Goal: Browse casually: Explore the website without a specific task or goal

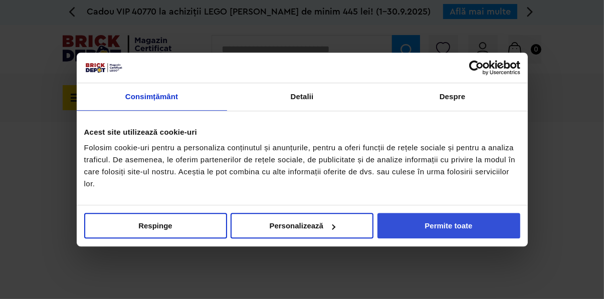
click at [487, 228] on button "Permite toate" at bounding box center [448, 226] width 143 height 26
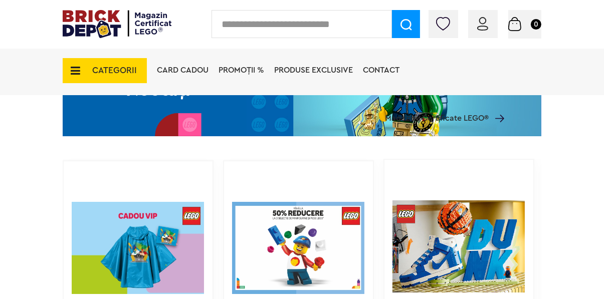
scroll to position [609, 0]
click at [162, 273] on img at bounding box center [138, 247] width 132 height 157
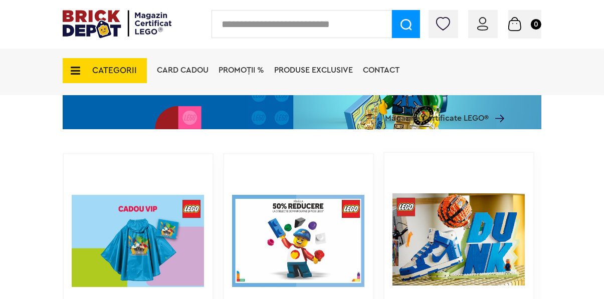
scroll to position [651, 0]
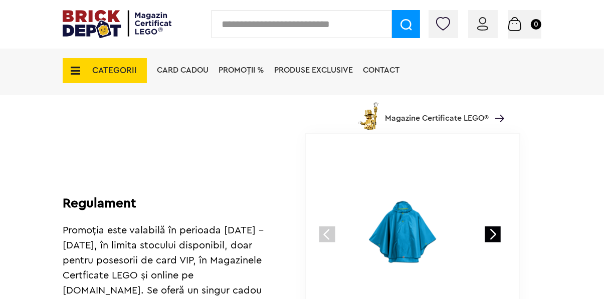
scroll to position [593, 0]
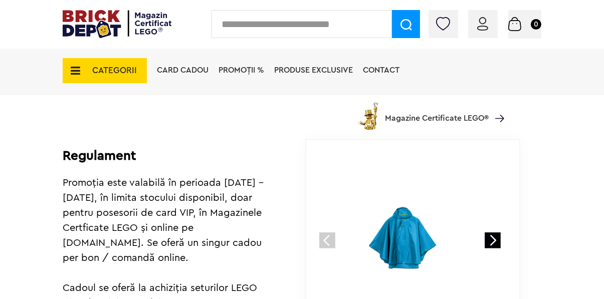
click at [494, 240] on link at bounding box center [493, 241] width 16 height 16
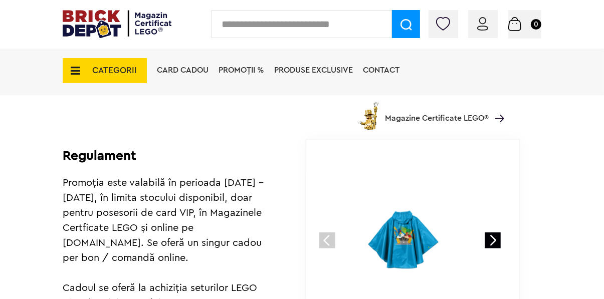
click at [494, 240] on link at bounding box center [493, 241] width 16 height 16
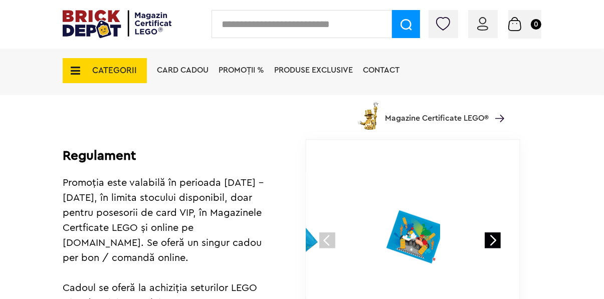
scroll to position [592, 0]
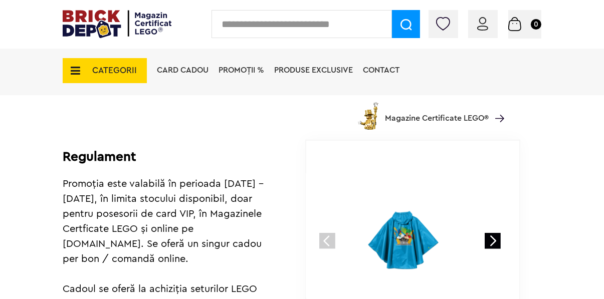
click at [493, 239] on link at bounding box center [493, 241] width 16 height 16
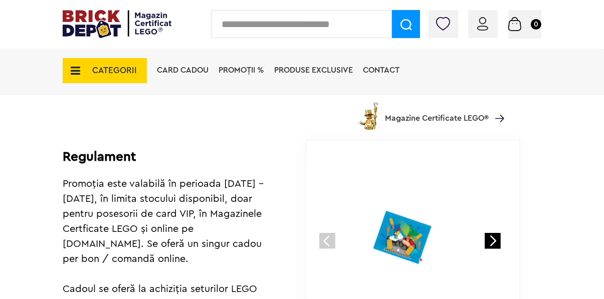
click at [497, 242] on link at bounding box center [493, 241] width 16 height 16
click at [491, 245] on link at bounding box center [493, 241] width 16 height 16
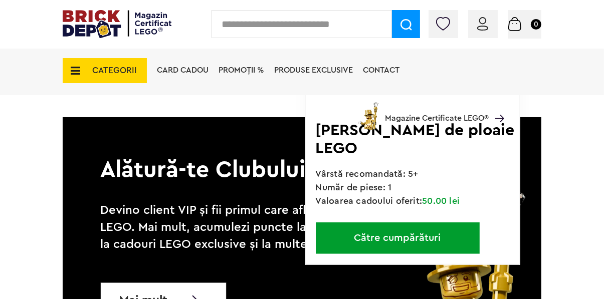
scroll to position [1202, 0]
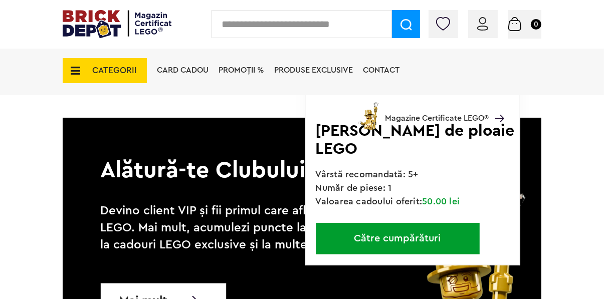
click at [456, 241] on link "Către cumpărături" at bounding box center [398, 239] width 164 height 32
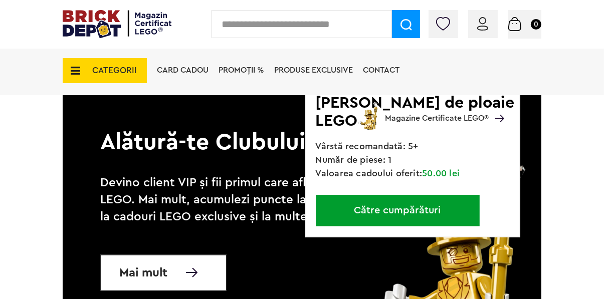
scroll to position [1244, 0]
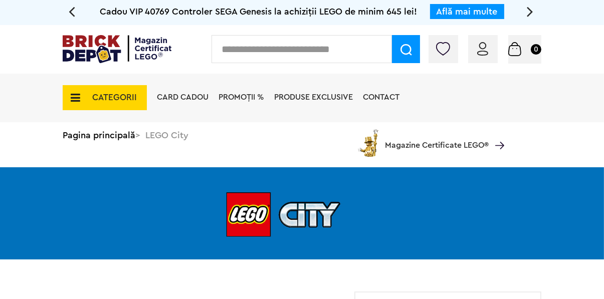
click at [82, 92] on span "CATEGORII" at bounding box center [105, 97] width 84 height 25
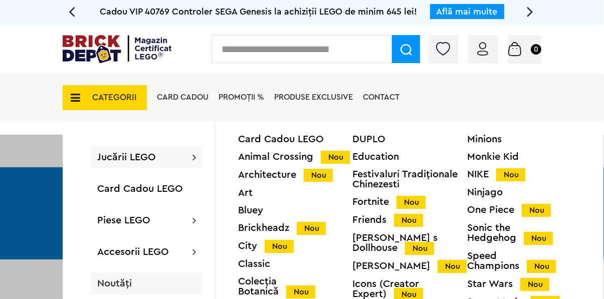
click at [121, 282] on span "Noutăți" at bounding box center [114, 284] width 35 height 10
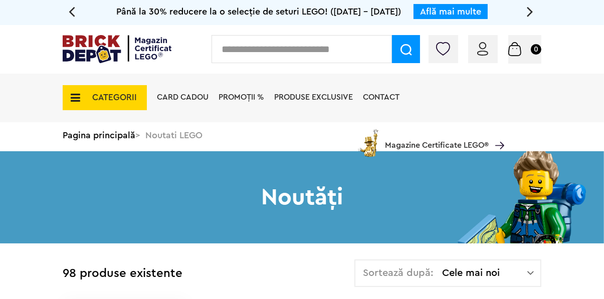
click at [76, 96] on icon at bounding box center [73, 97] width 16 height 11
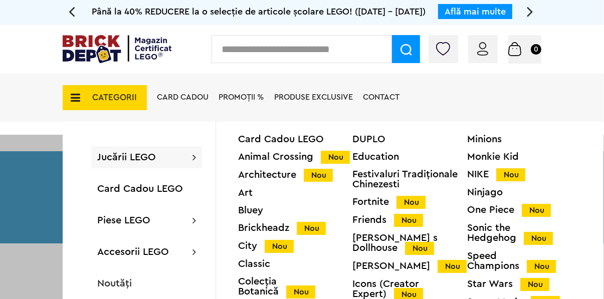
click at [71, 98] on icon at bounding box center [73, 97] width 16 height 11
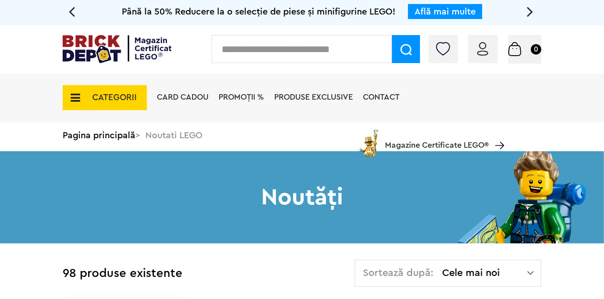
click at [337, 94] on span "Produse exclusive" at bounding box center [313, 97] width 79 height 8
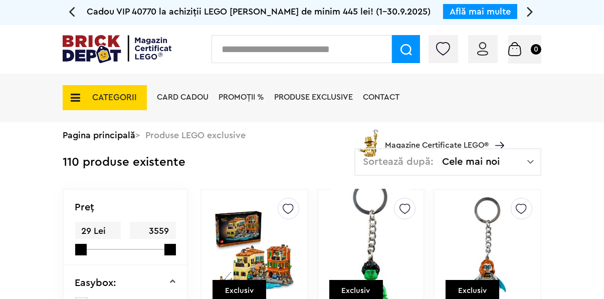
click at [153, 43] on img at bounding box center [117, 49] width 109 height 28
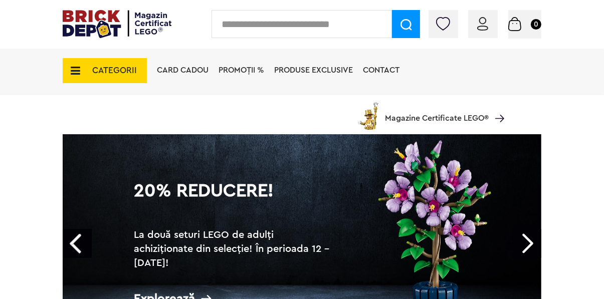
scroll to position [73, 0]
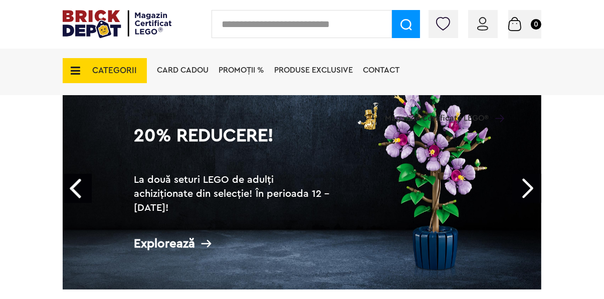
click at [523, 184] on link "Next" at bounding box center [526, 188] width 29 height 29
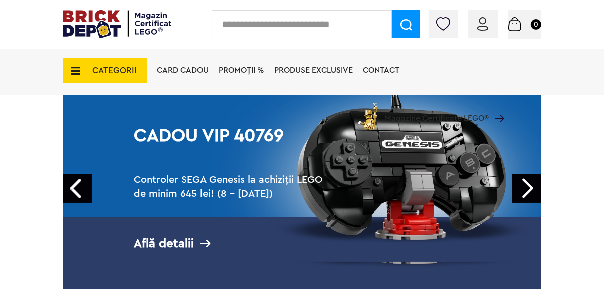
click at [527, 184] on link "Next" at bounding box center [526, 188] width 29 height 29
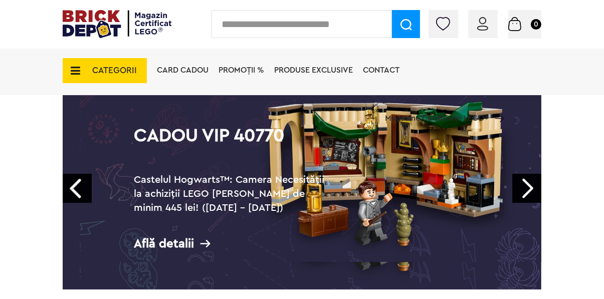
click at [523, 183] on link "Next" at bounding box center [526, 188] width 29 height 29
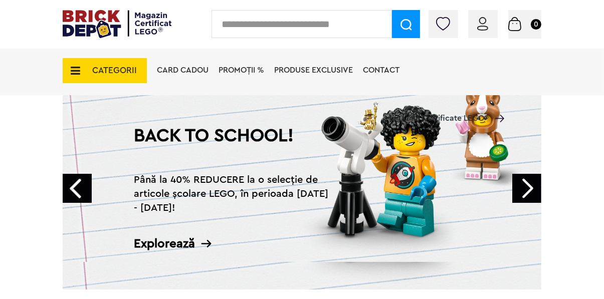
click at [526, 191] on link "Next" at bounding box center [526, 188] width 29 height 29
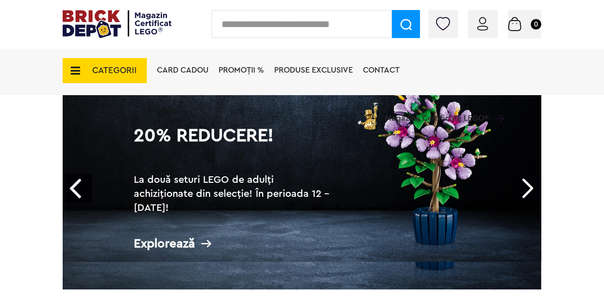
click at [533, 188] on link "Next" at bounding box center [526, 188] width 29 height 29
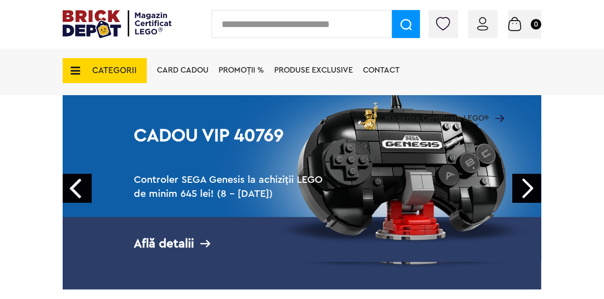
click at [525, 189] on link "Next" at bounding box center [526, 188] width 29 height 29
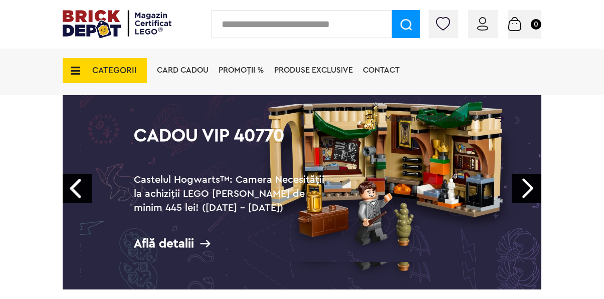
click at [525, 189] on link "Next" at bounding box center [526, 188] width 29 height 29
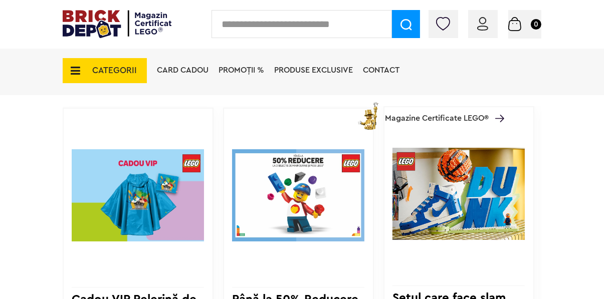
scroll to position [644, 0]
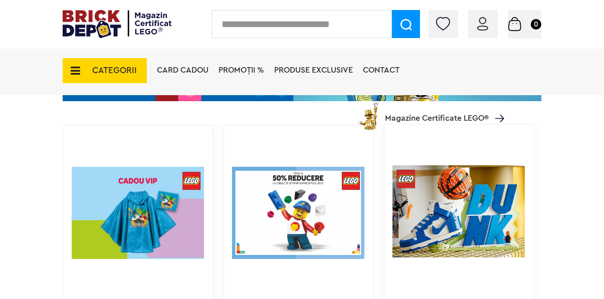
click at [336, 212] on img at bounding box center [298, 212] width 132 height 157
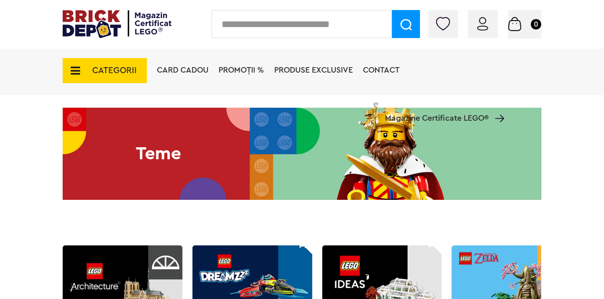
scroll to position [2244, 0]
click at [461, 173] on img at bounding box center [302, 154] width 479 height 93
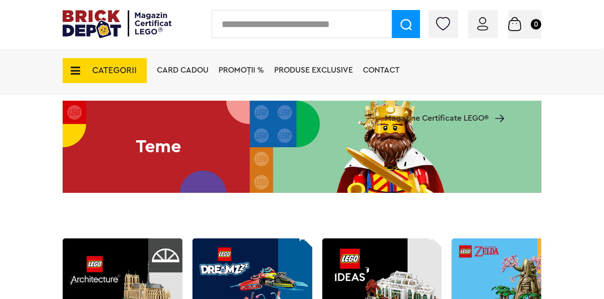
scroll to position [2286, 0]
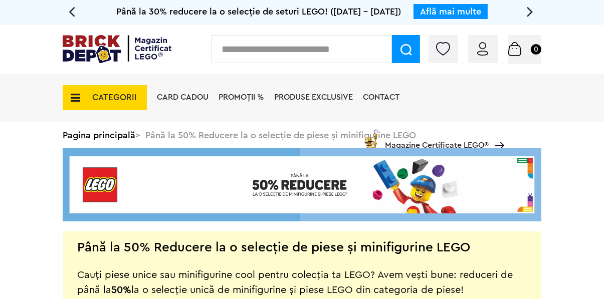
click at [123, 93] on span "CATEGORII" at bounding box center [114, 97] width 45 height 9
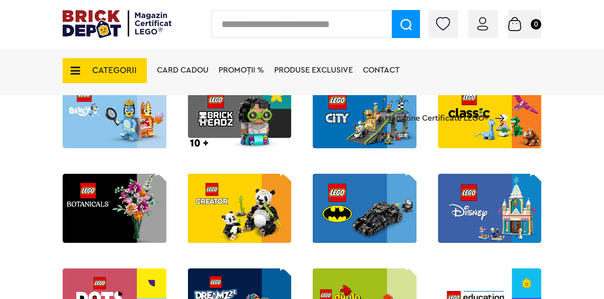
scroll to position [172, 0]
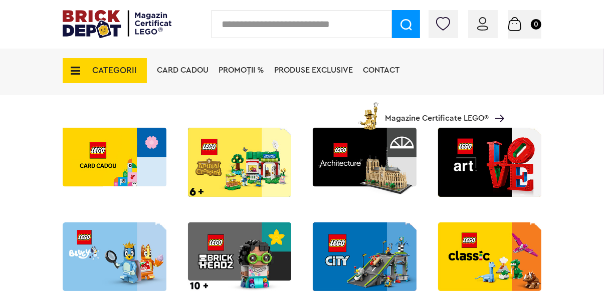
click at [71, 71] on icon at bounding box center [73, 70] width 16 height 11
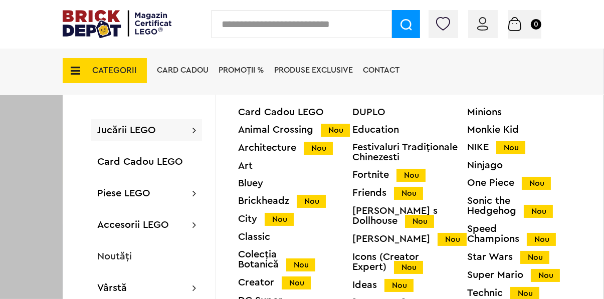
click at [78, 67] on icon at bounding box center [73, 70] width 16 height 11
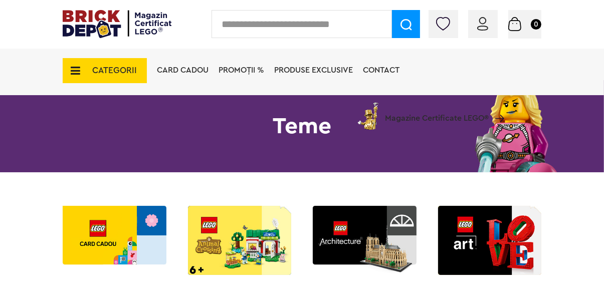
scroll to position [0, 0]
